Goal: Navigation & Orientation: Find specific page/section

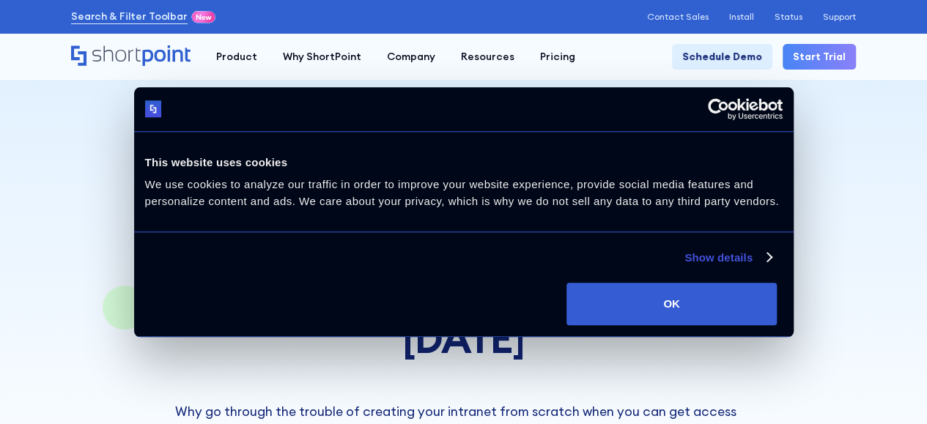
scroll to position [293, 0]
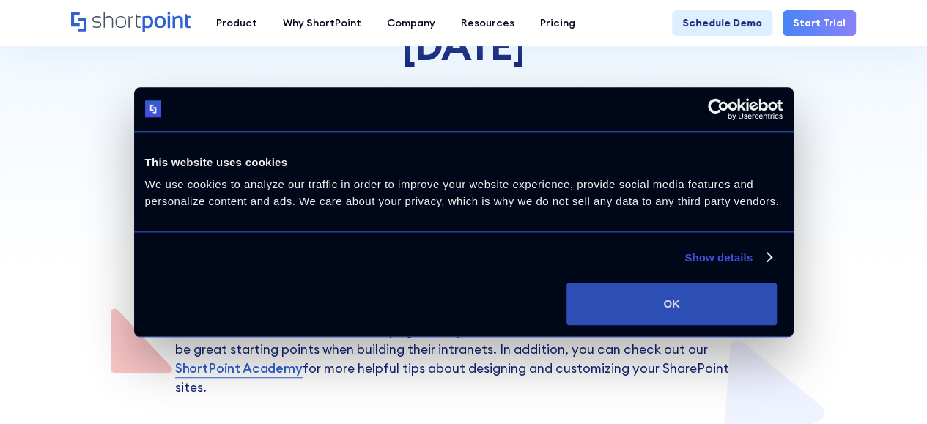
click at [771, 310] on button "OK" at bounding box center [671, 304] width 210 height 42
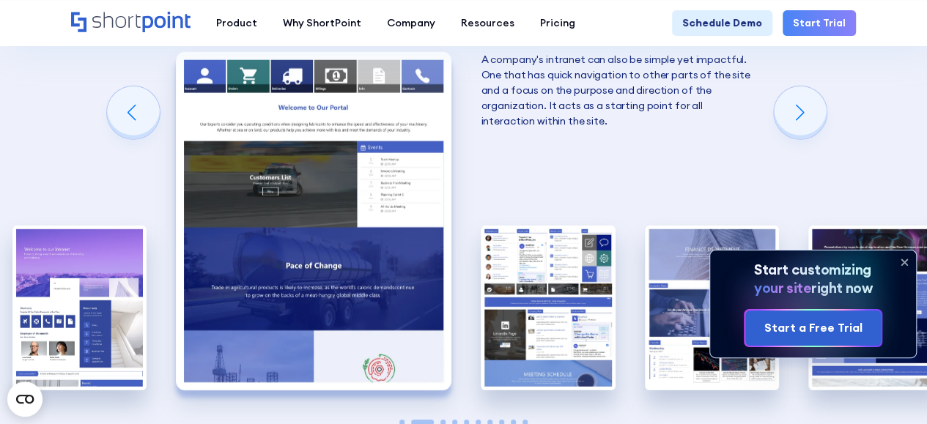
scroll to position [1978, 0]
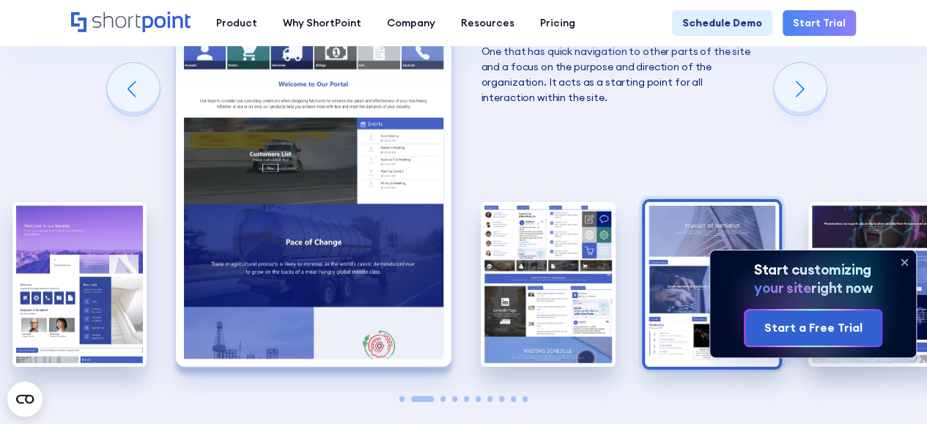
click at [698, 220] on img "4 / 10" at bounding box center [712, 284] width 134 height 165
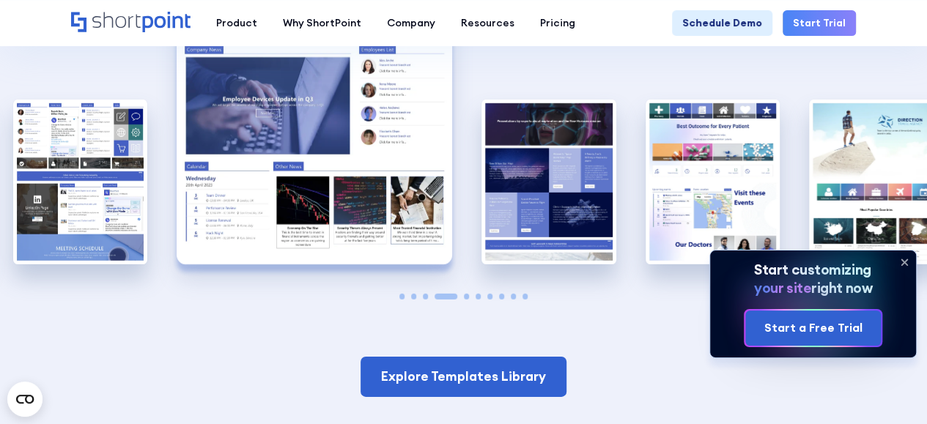
scroll to position [2197, 0]
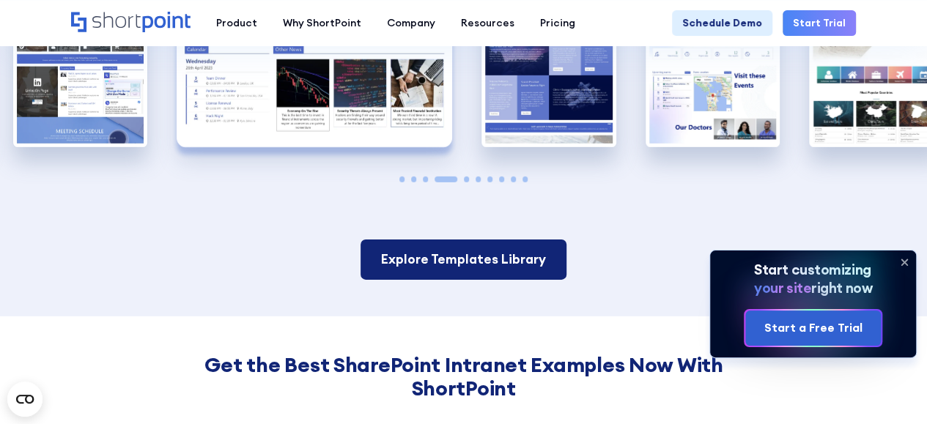
click at [487, 240] on link "Explore Templates Library" at bounding box center [463, 260] width 206 height 40
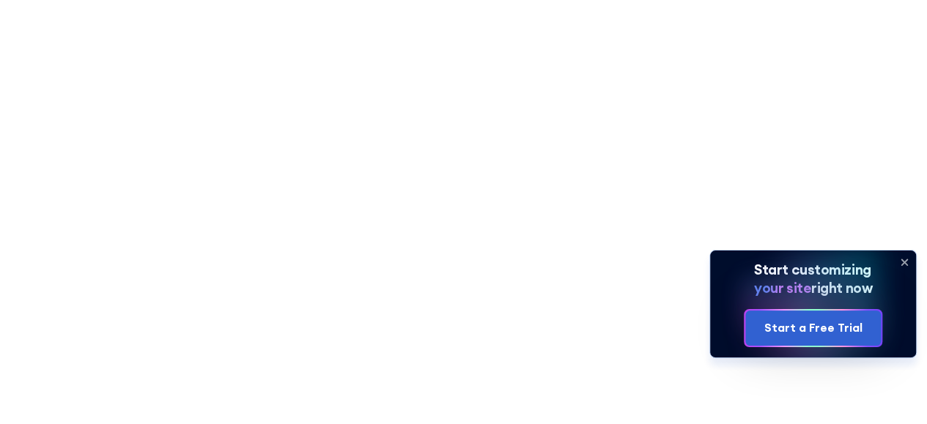
scroll to position [6773, 0]
click at [902, 261] on icon at bounding box center [904, 262] width 6 height 6
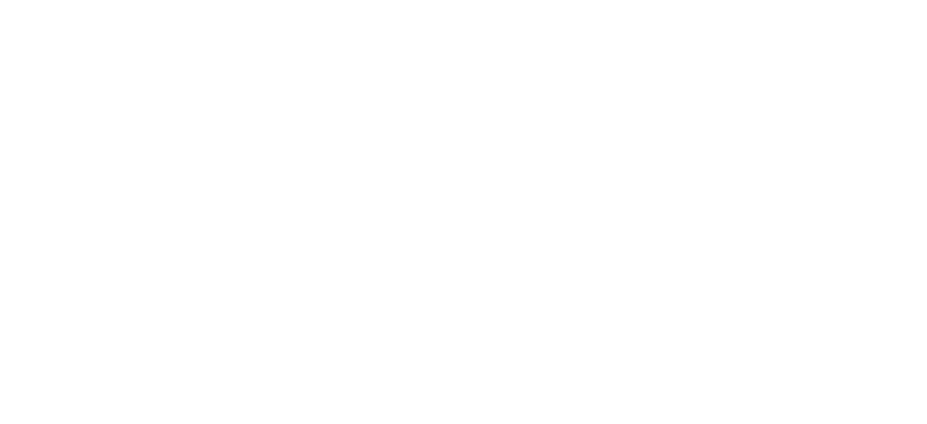
scroll to position [6407, 0]
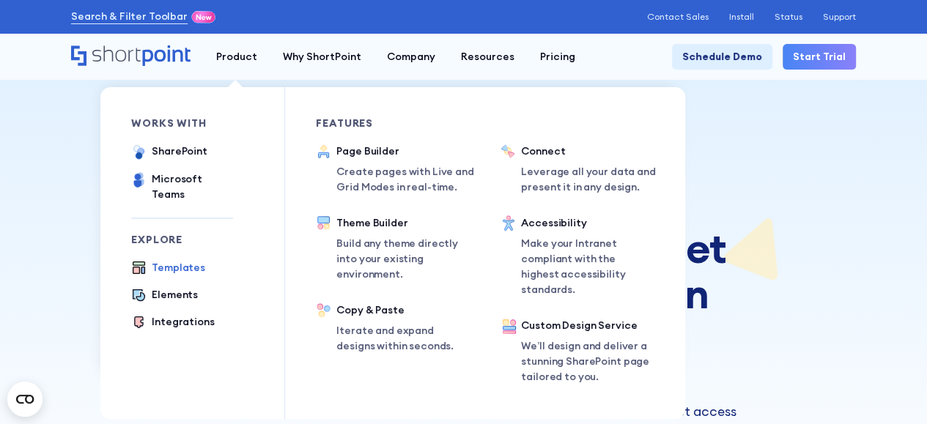
click at [166, 260] on div "Templates" at bounding box center [178, 267] width 53 height 15
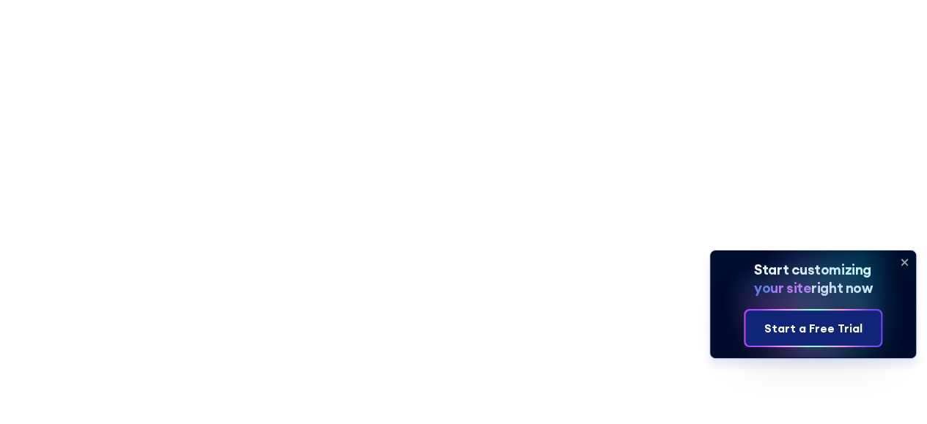
scroll to position [3547, 0]
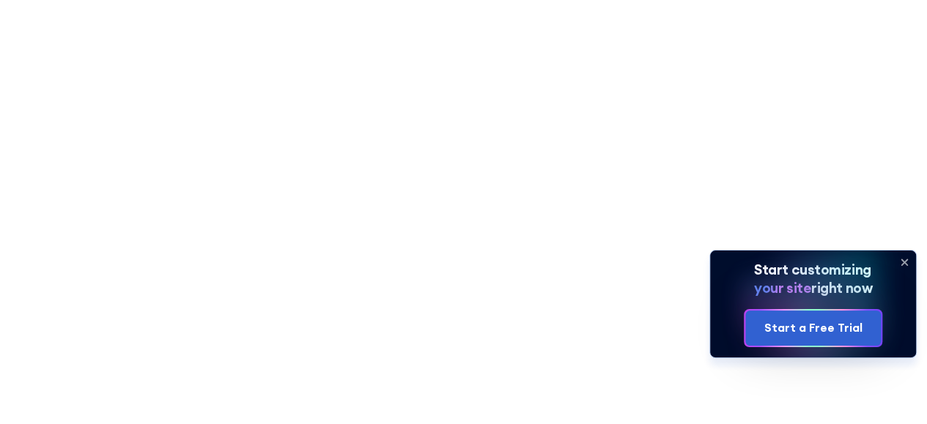
click at [899, 259] on icon at bounding box center [903, 261] width 23 height 23
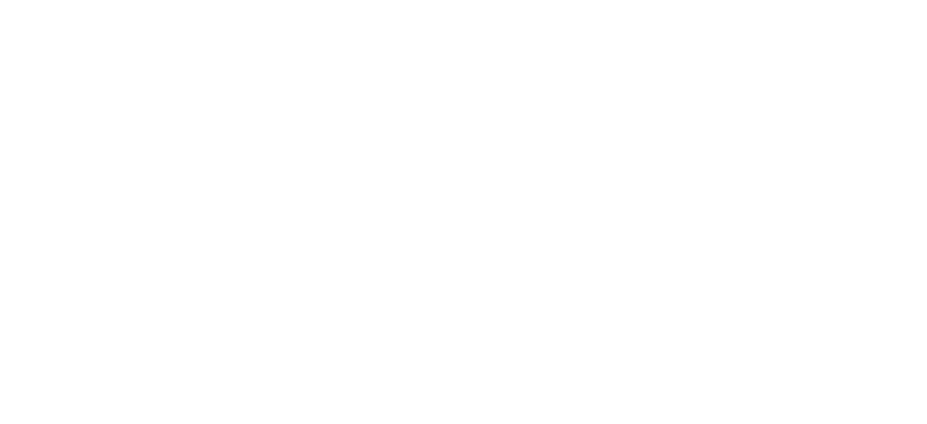
scroll to position [4866, 0]
